Goal: Task Accomplishment & Management: Use online tool/utility

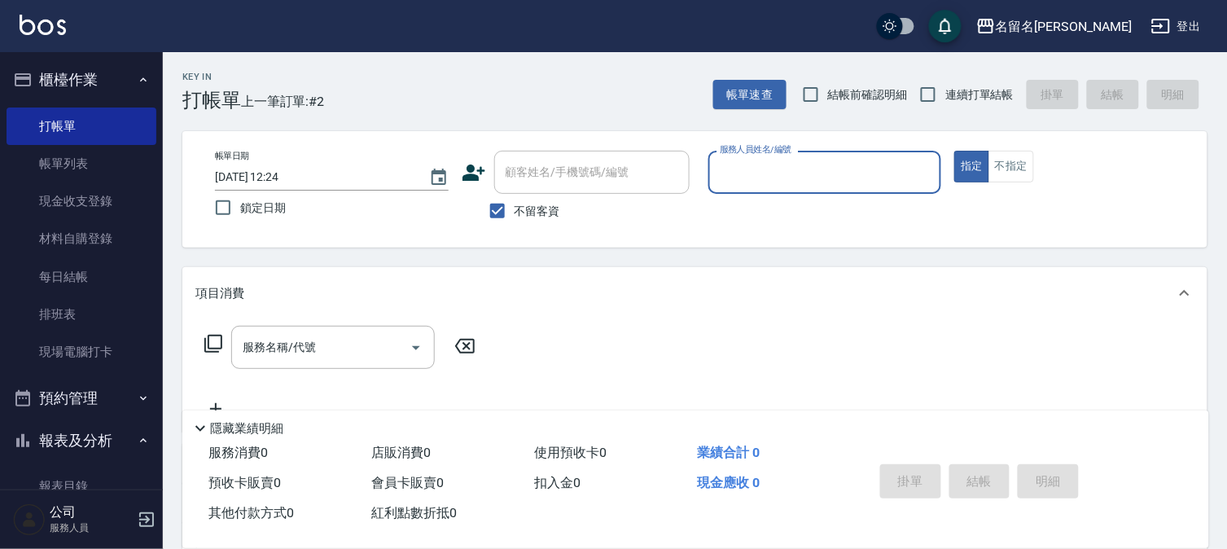
drag, startPoint x: 1005, startPoint y: 160, endPoint x: 925, endPoint y: 182, distance: 82.5
click at [1005, 163] on button "不指定" at bounding box center [1011, 167] width 46 height 32
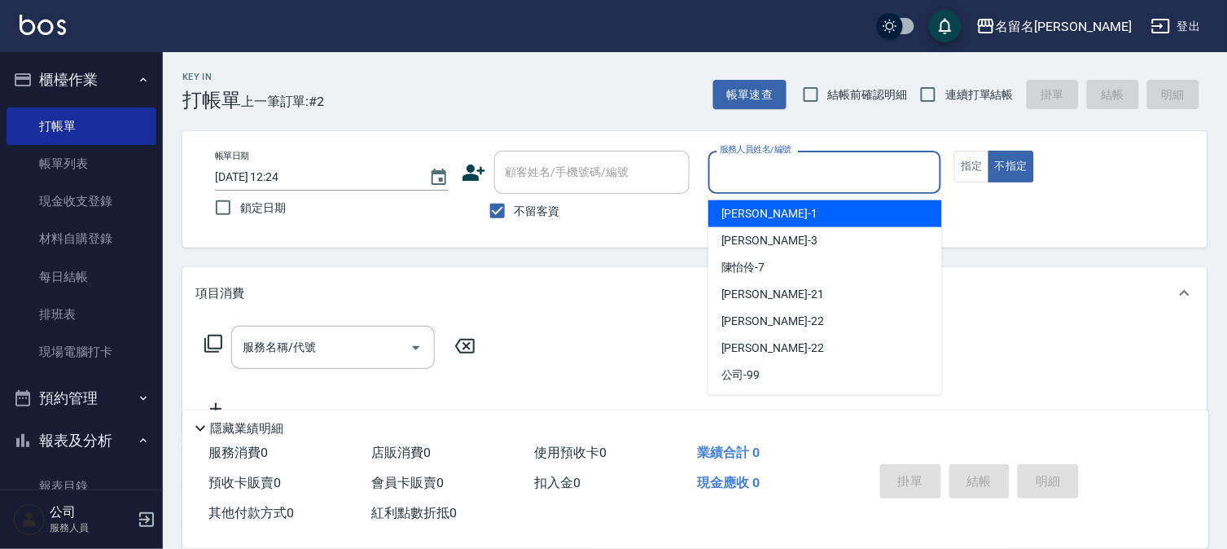
click at [893, 169] on input "服務人員姓名/編號" at bounding box center [825, 172] width 219 height 28
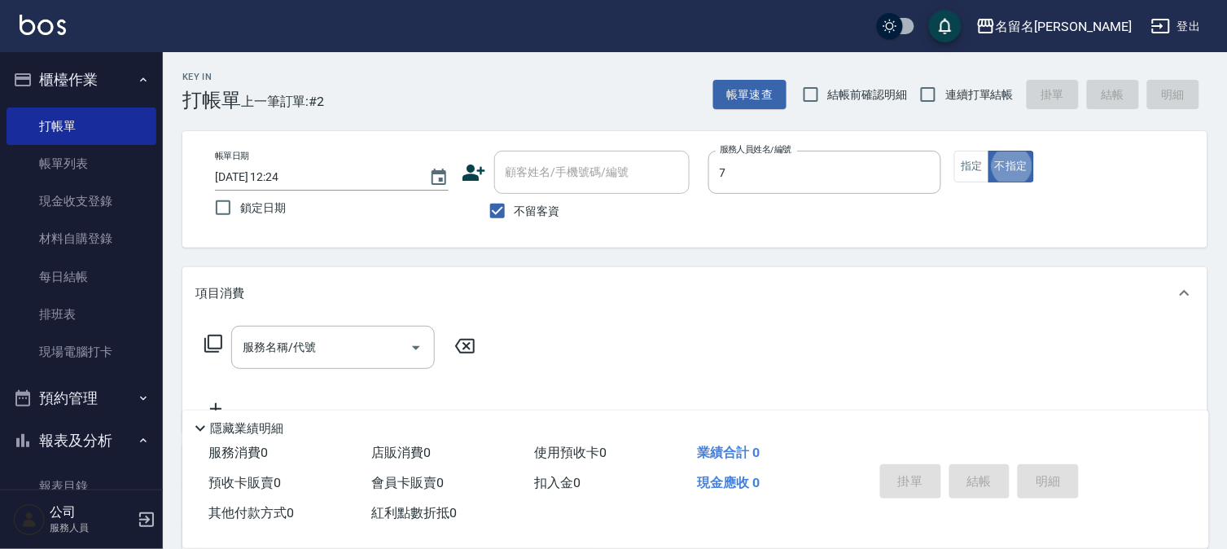
type input "[PERSON_NAME]-7"
type button "false"
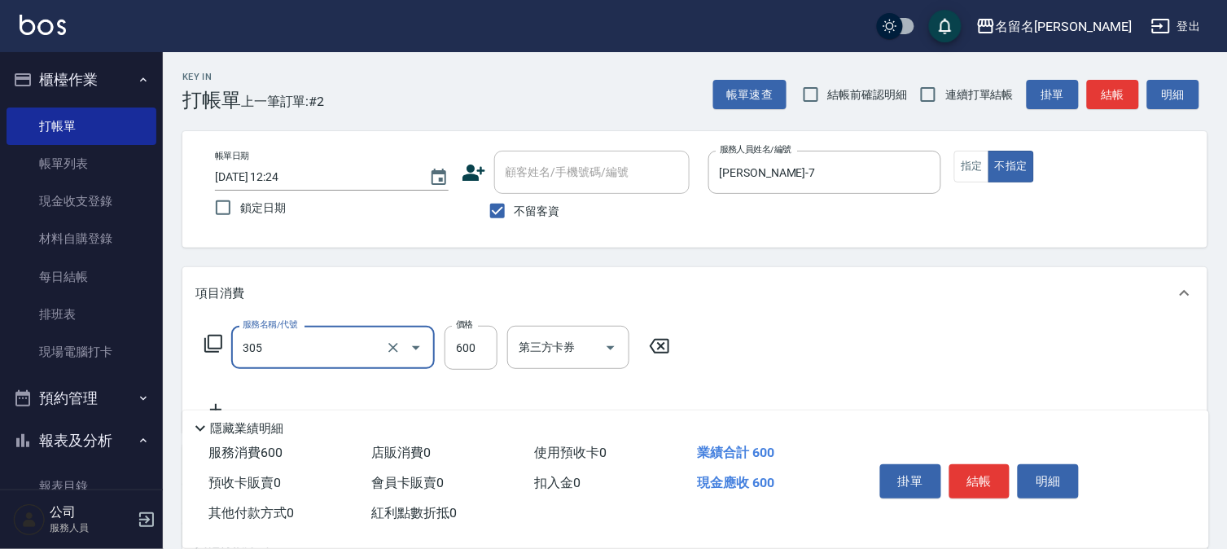
type input "洗+剪(一般)(305)"
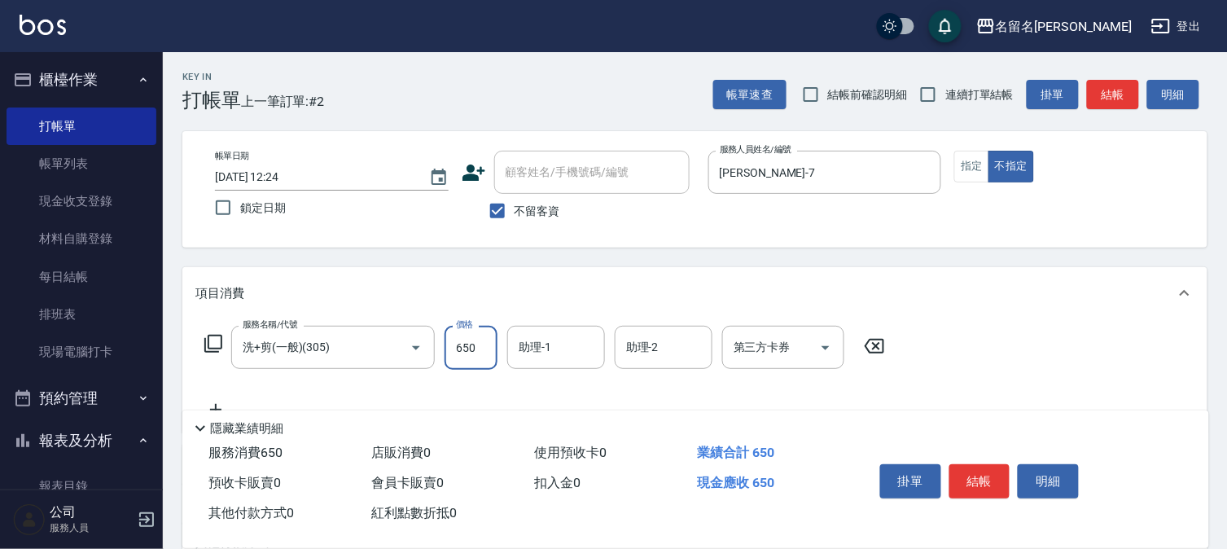
type input "650"
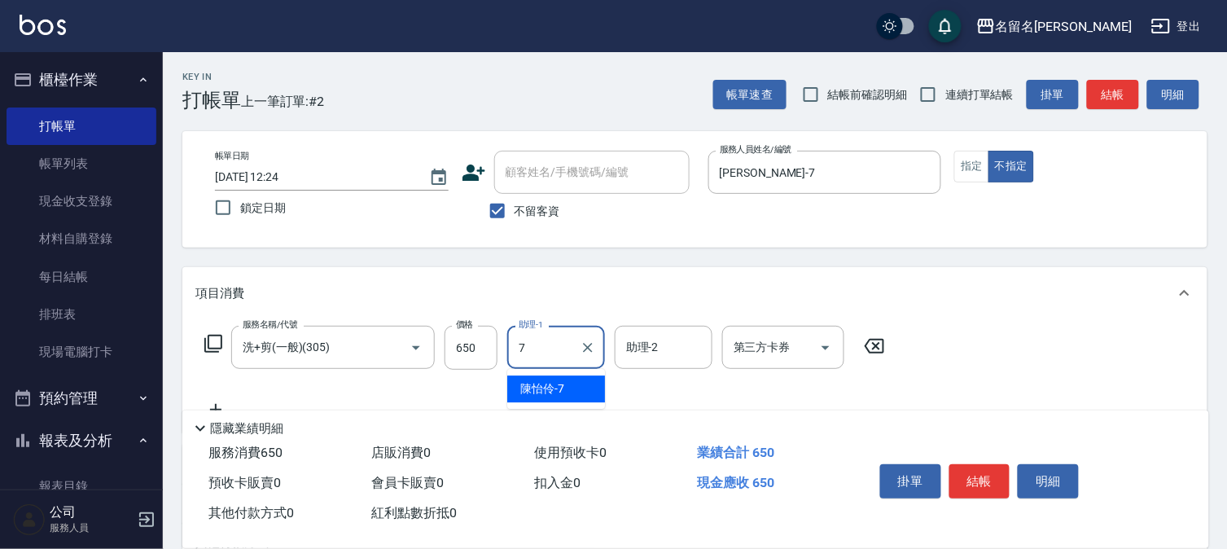
type input "[PERSON_NAME]-7"
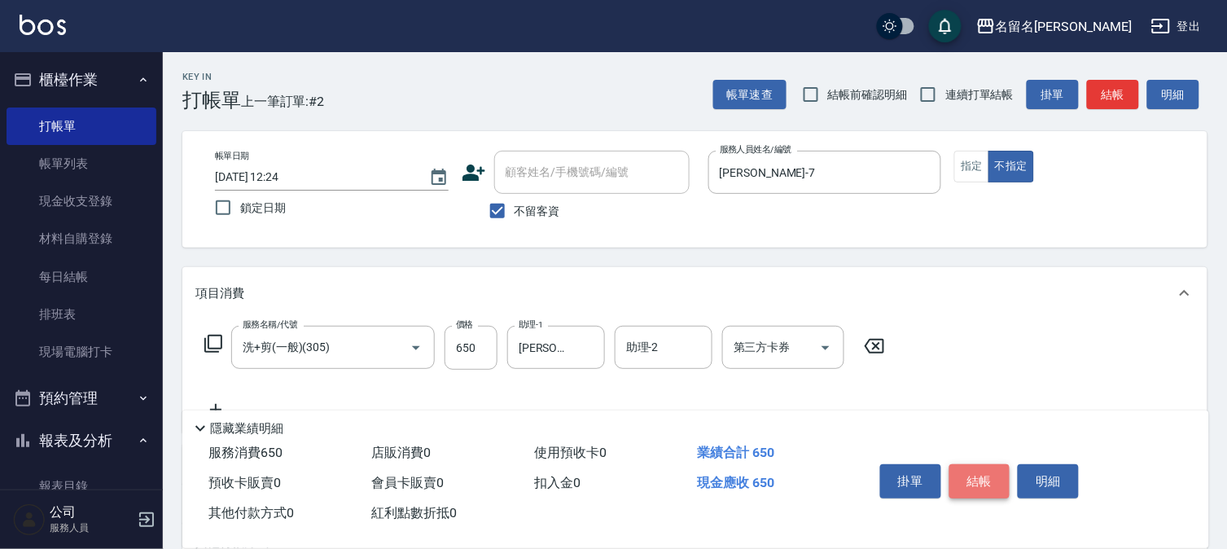
click at [979, 480] on button "結帳" at bounding box center [979, 481] width 61 height 34
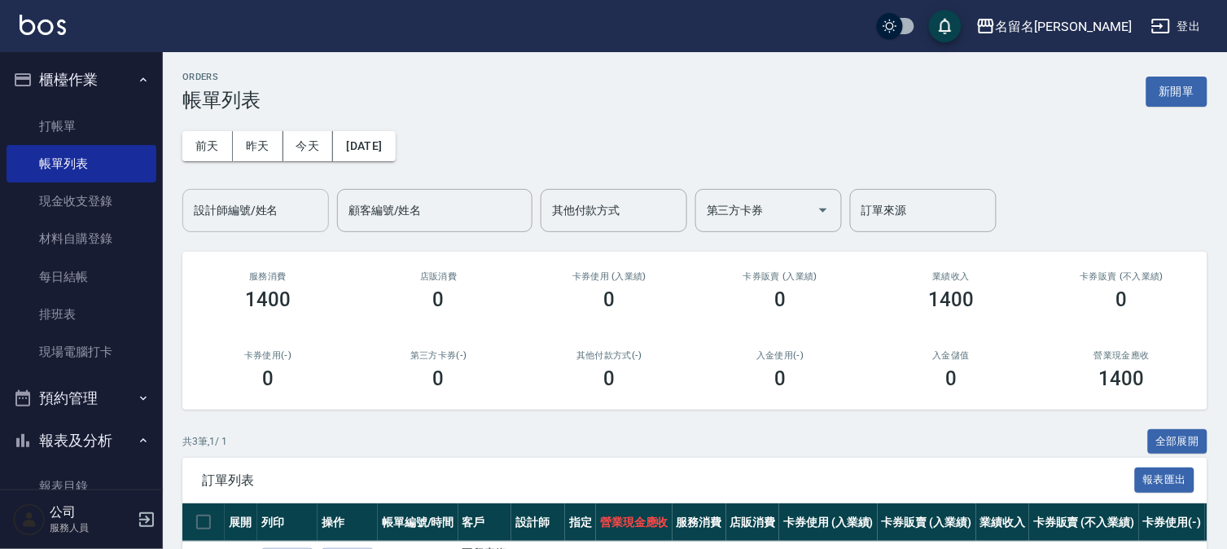
click at [258, 212] on input "設計師編號/姓名" at bounding box center [256, 210] width 132 height 28
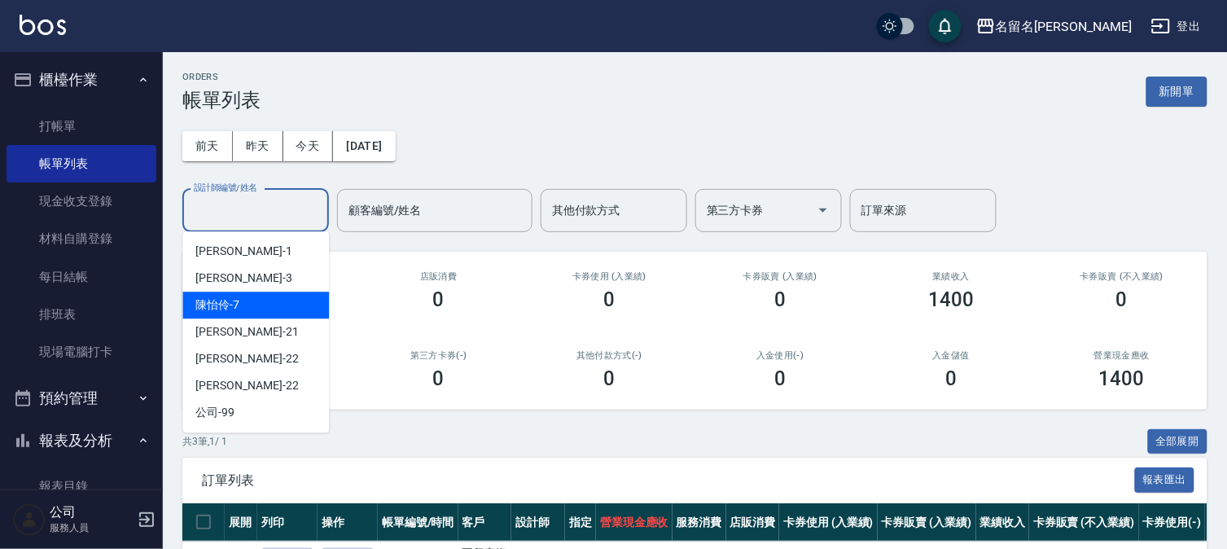
click at [251, 299] on div "[PERSON_NAME]-7" at bounding box center [255, 304] width 147 height 27
type input "[PERSON_NAME]-7"
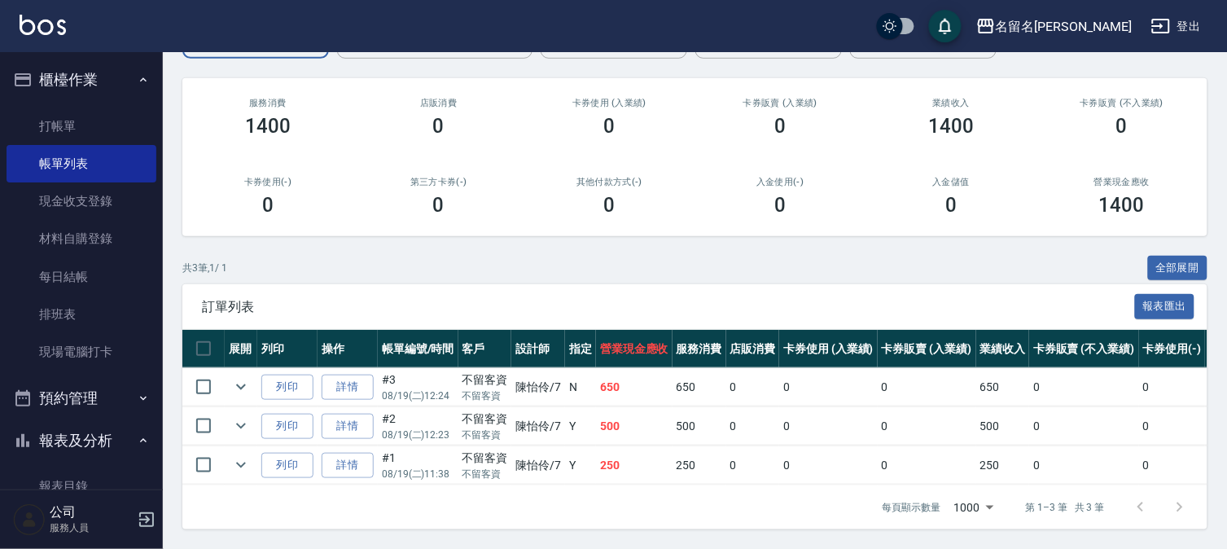
scroll to position [187, 0]
click at [111, 116] on link "打帳單" at bounding box center [82, 125] width 150 height 37
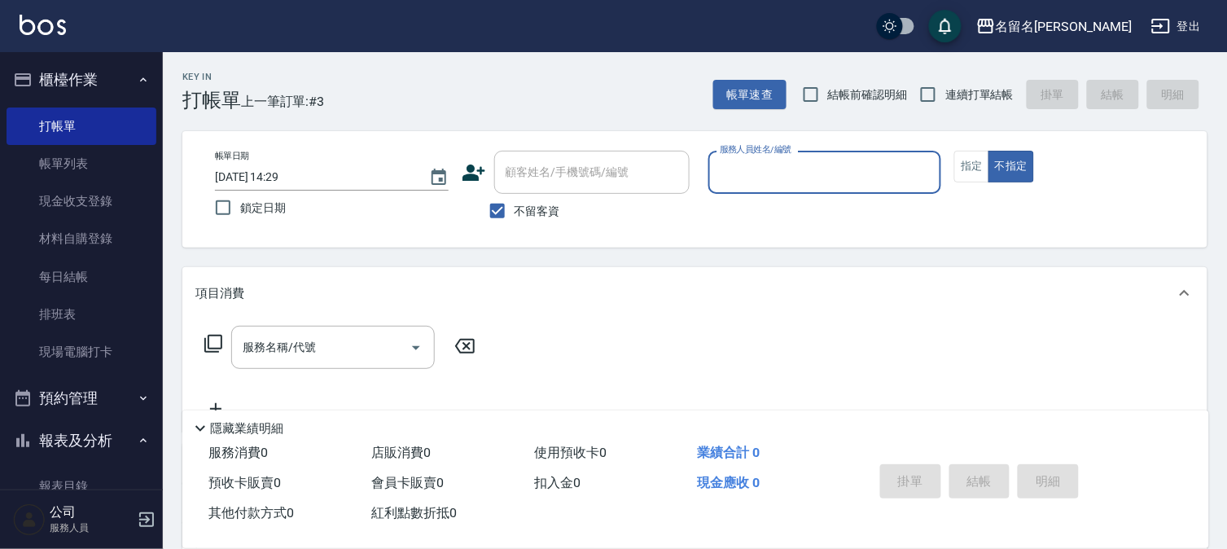
click at [747, 184] on input "服務人員姓名/編號" at bounding box center [825, 172] width 219 height 28
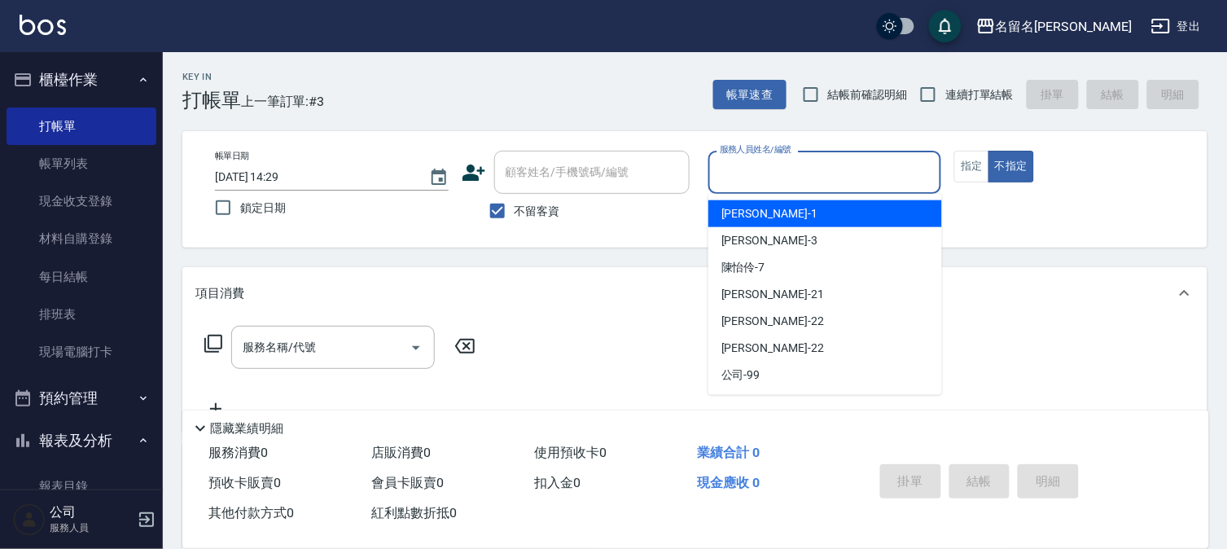
drag, startPoint x: 757, startPoint y: 207, endPoint x: 768, endPoint y: 200, distance: 12.4
click at [763, 204] on div "[PERSON_NAME]-1" at bounding box center [825, 213] width 234 height 27
type input "[PERSON_NAME]-1"
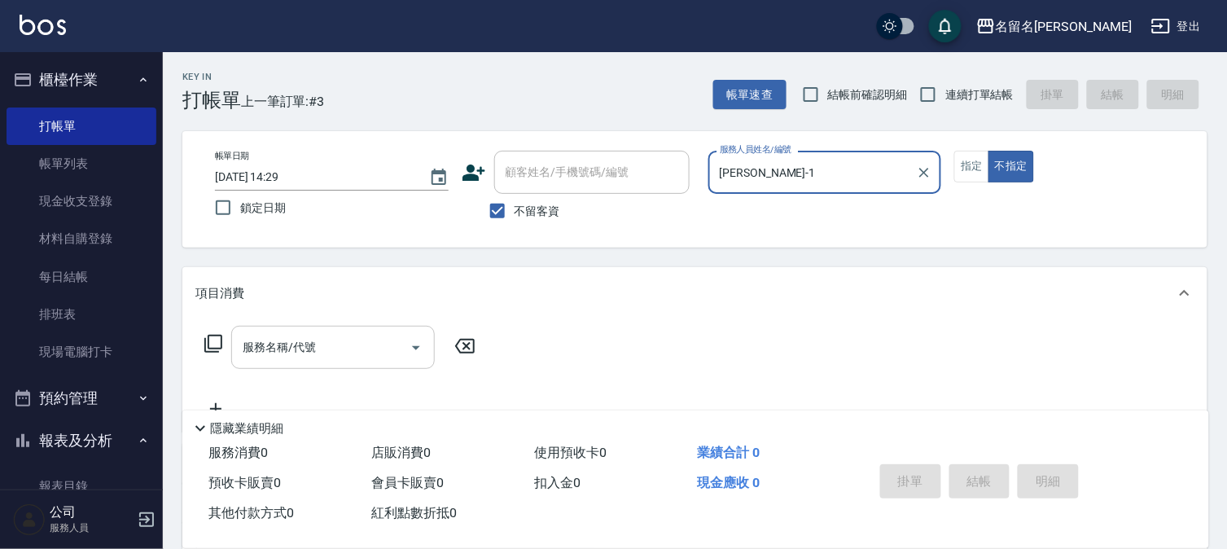
click at [237, 348] on div "服務名稱/代號" at bounding box center [333, 347] width 204 height 43
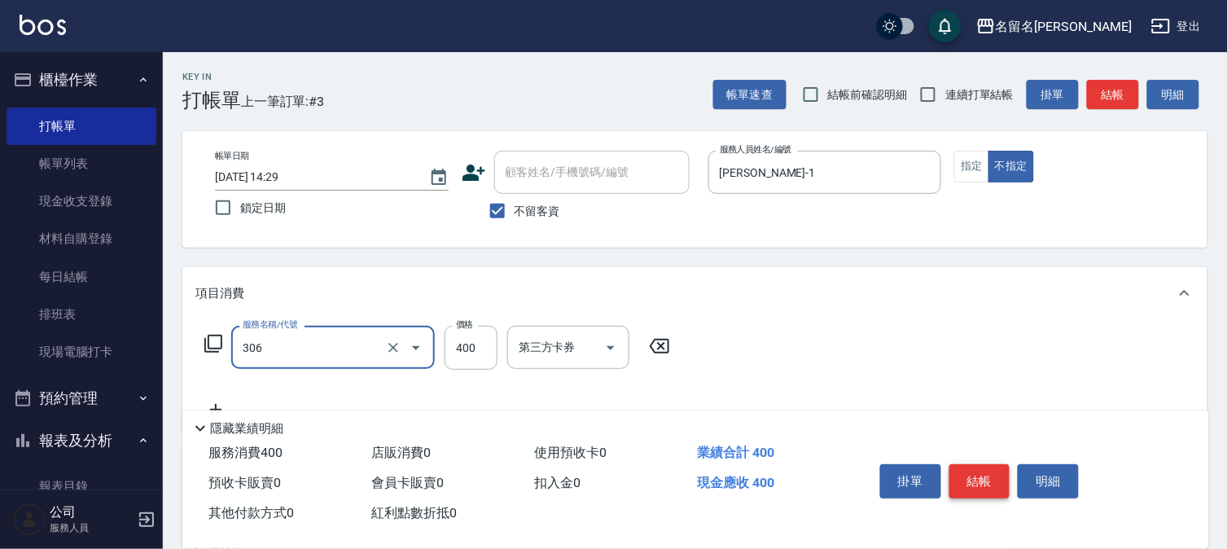
type input "單剪(306)"
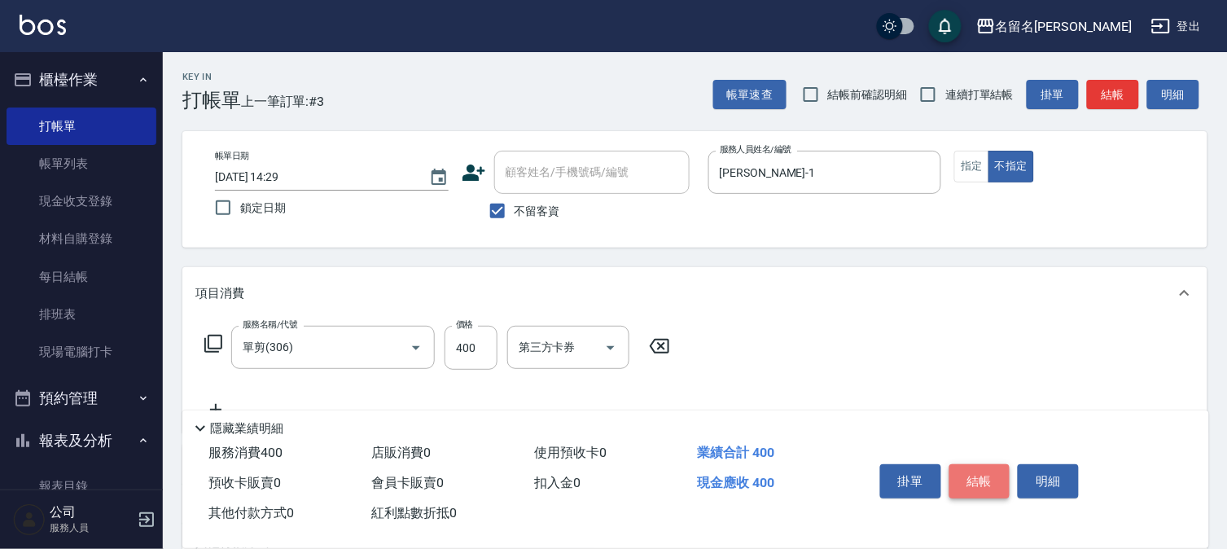
click at [980, 473] on button "結帳" at bounding box center [979, 481] width 61 height 34
